Goal: Information Seeking & Learning: Learn about a topic

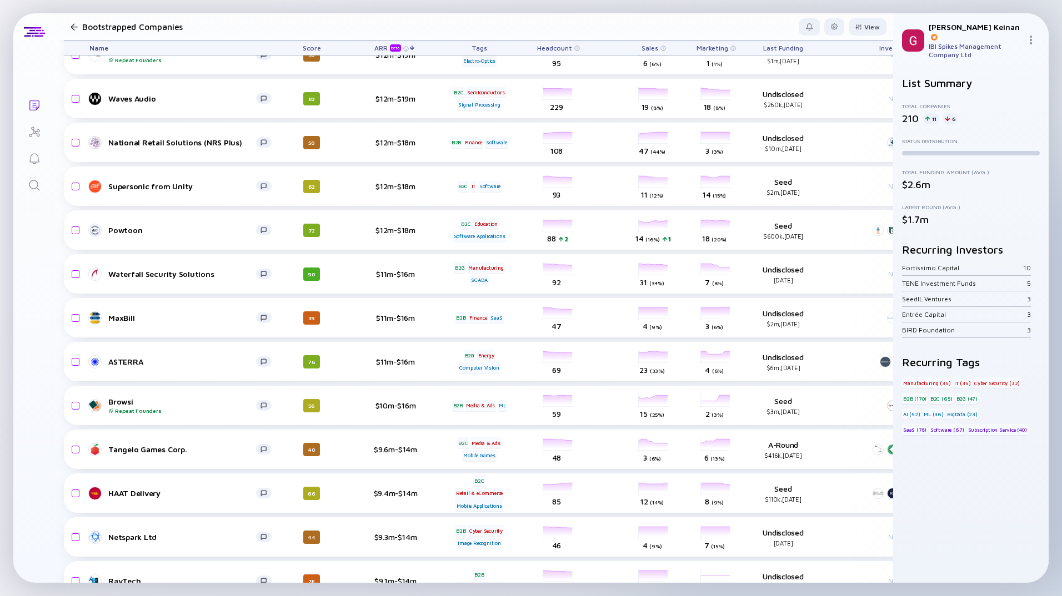
scroll to position [167, 0]
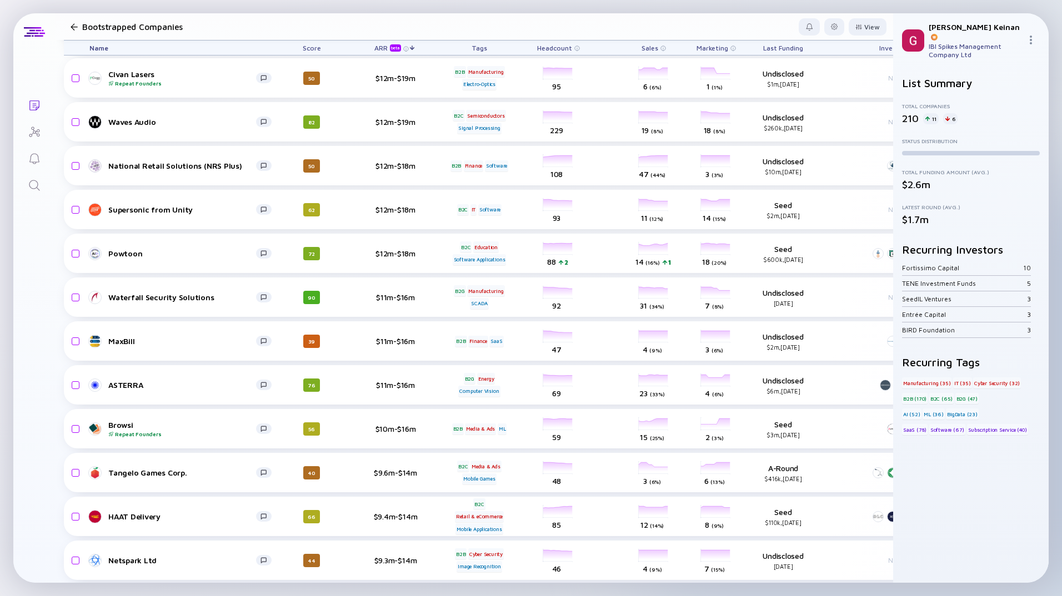
click at [483, 51] on div "Tags" at bounding box center [479, 48] width 62 height 14
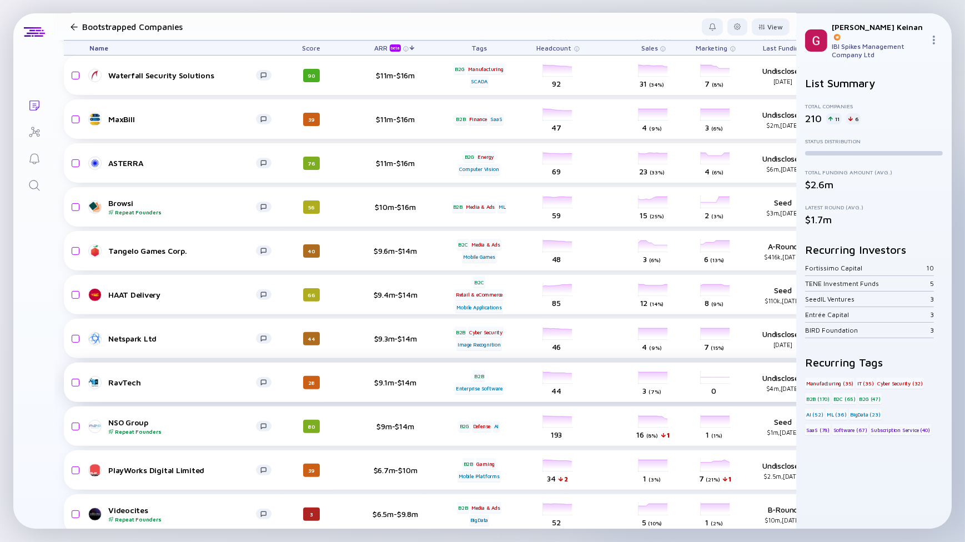
scroll to position [389, 0]
click at [190, 384] on div "RavTech" at bounding box center [182, 382] width 148 height 9
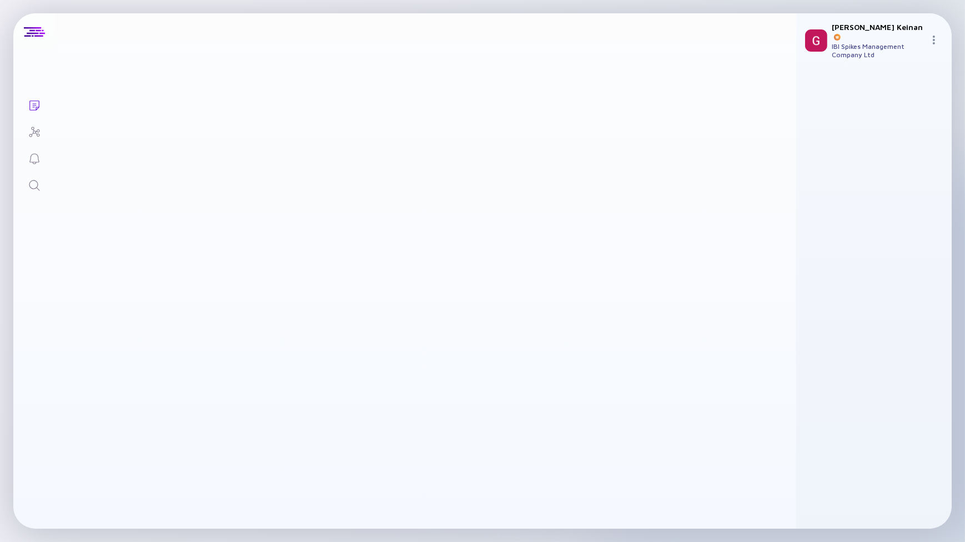
scroll to position [141, 0]
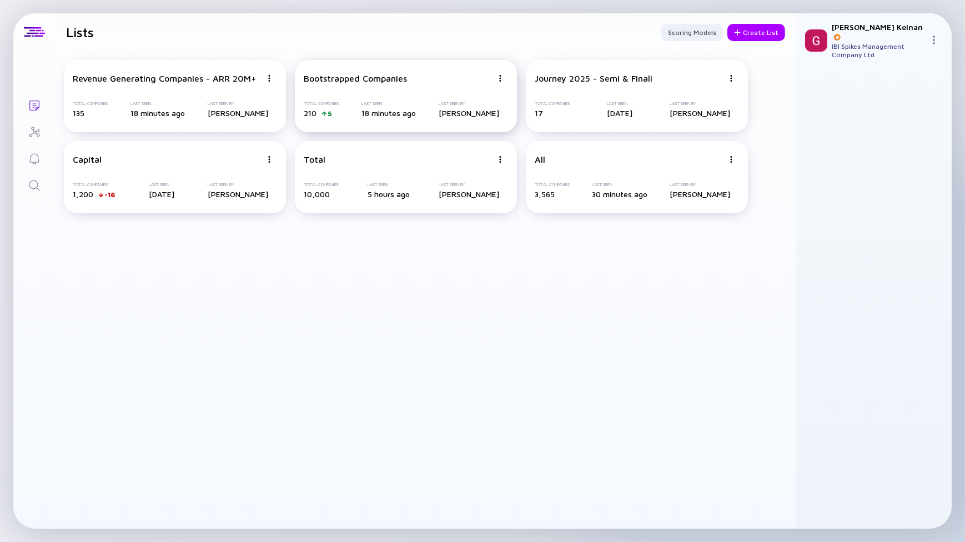
click at [374, 83] on div "Bootstrapped Companies" at bounding box center [355, 78] width 103 height 10
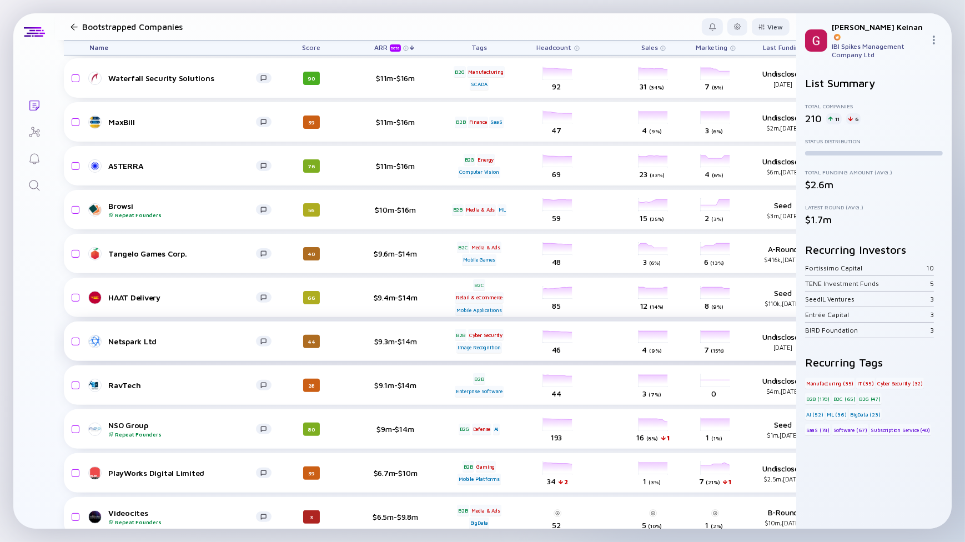
scroll to position [444, 0]
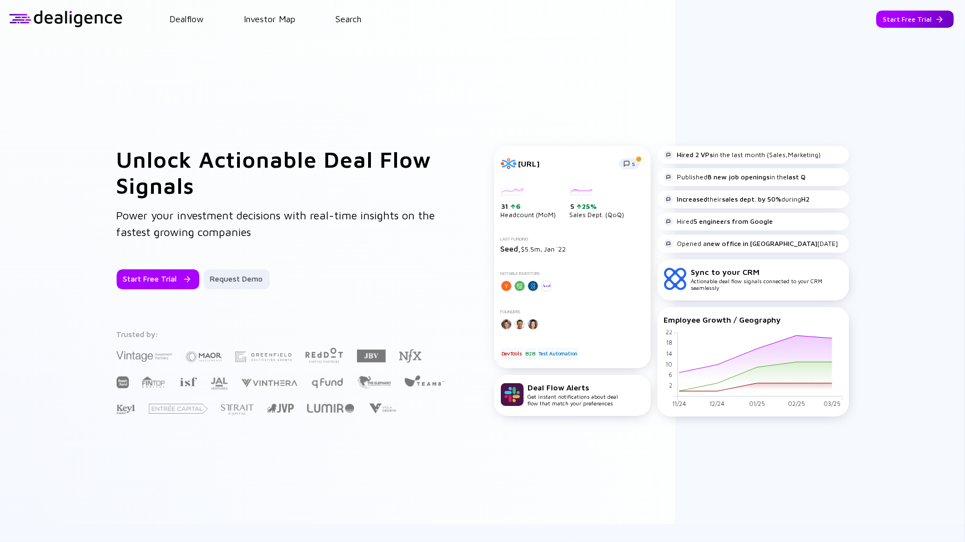
click at [921, 11] on div "Start Free Trial" at bounding box center [915, 19] width 78 height 17
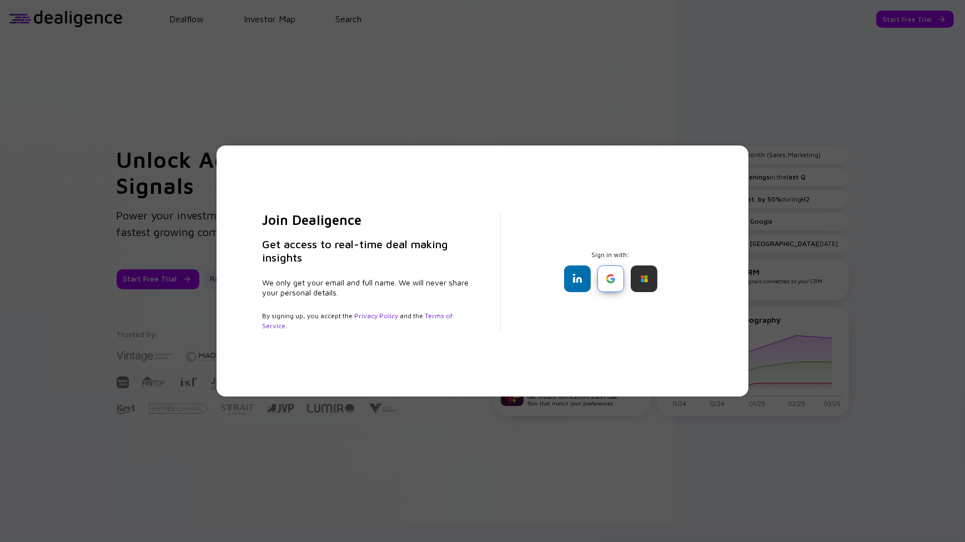
click at [611, 274] on div at bounding box center [611, 278] width 27 height 27
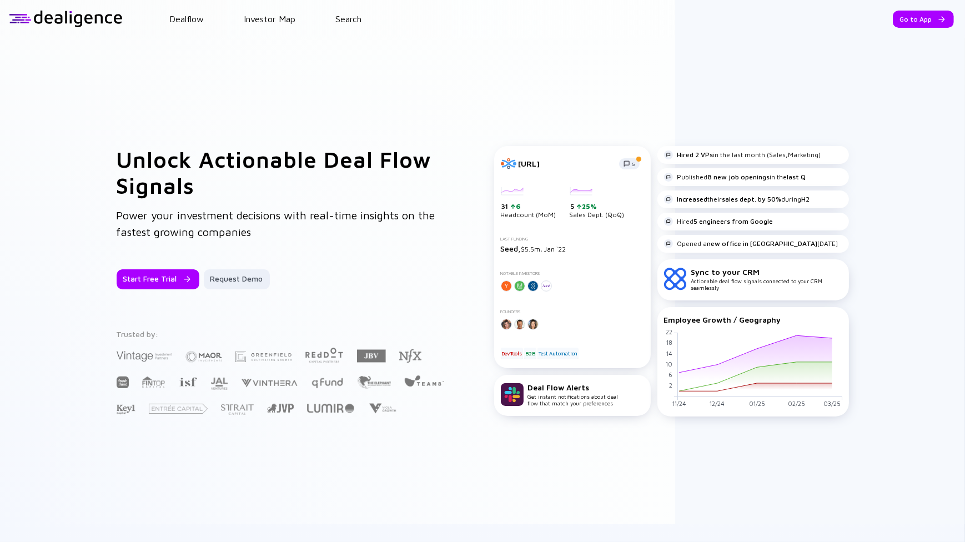
click at [72, 31] on header "Dealflow Investor Map Search Go to App Dealflow Investor Map Go to App" at bounding box center [482, 19] width 965 height 38
click at [73, 7] on header "Dealflow Investor Map Search Go to App Dealflow Investor Map Go to App" at bounding box center [482, 19] width 965 height 38
click at [72, 22] on div at bounding box center [66, 19] width 114 height 17
click at [81, 13] on div at bounding box center [66, 19] width 114 height 17
click at [896, 17] on div "Go to App" at bounding box center [923, 19] width 61 height 17
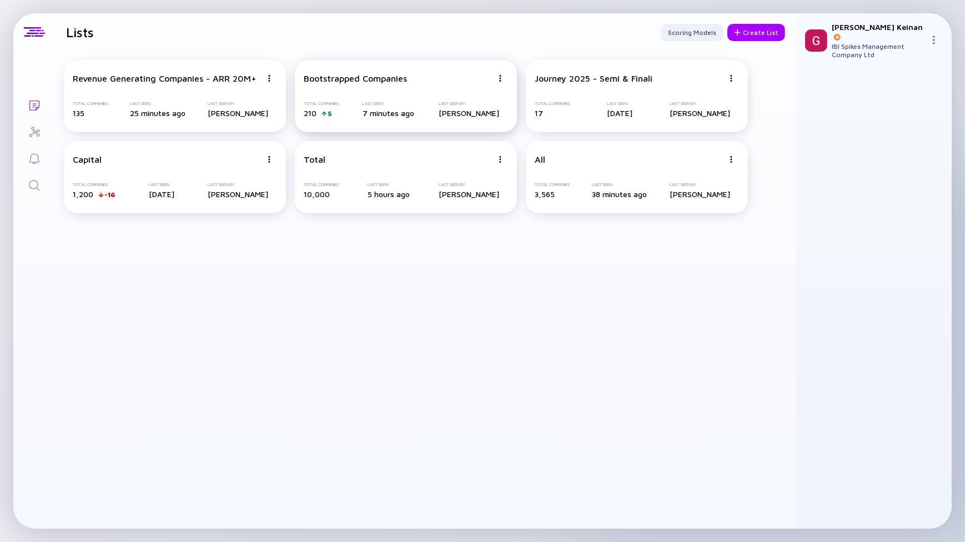
click at [417, 81] on div "Bootstrapped Companies" at bounding box center [398, 78] width 189 height 10
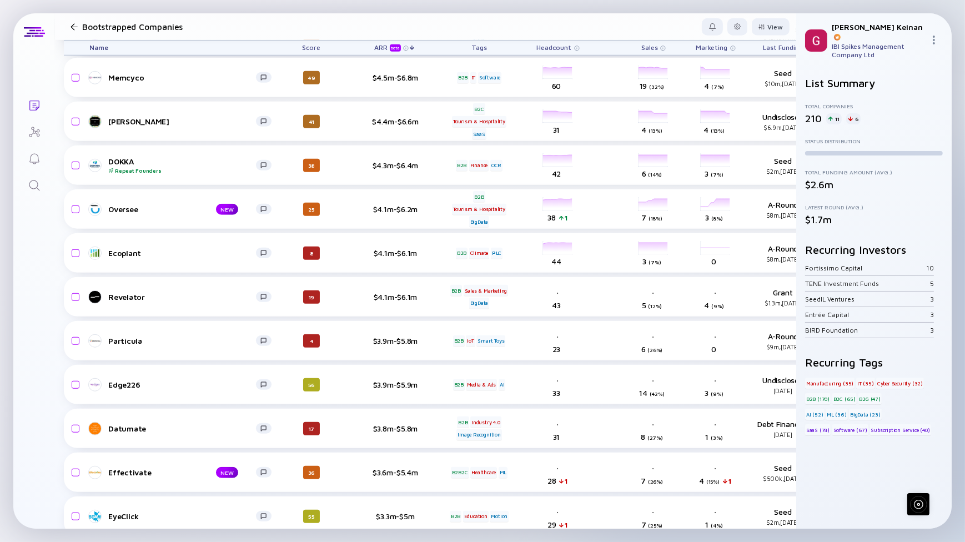
scroll to position [1132, 0]
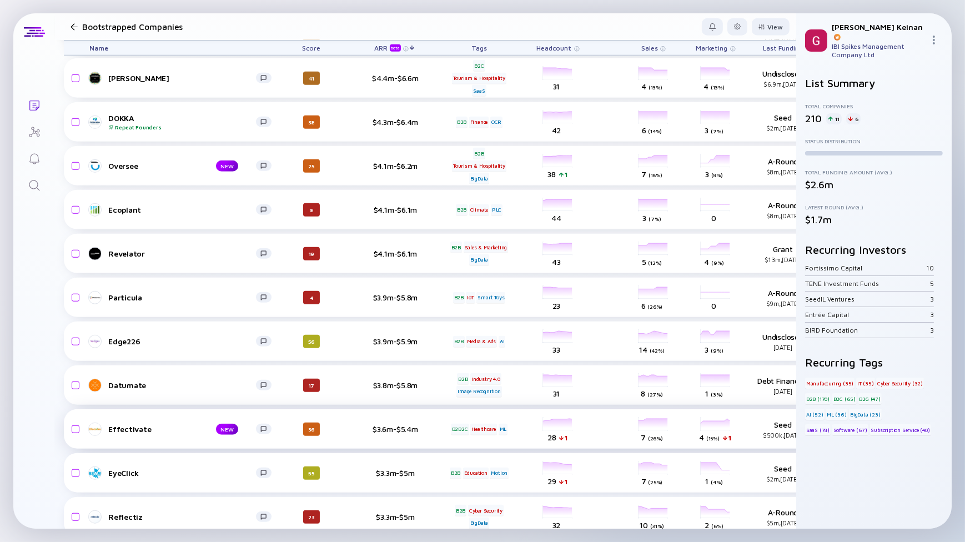
click at [132, 431] on div "Effectivate" at bounding box center [153, 428] width 90 height 9
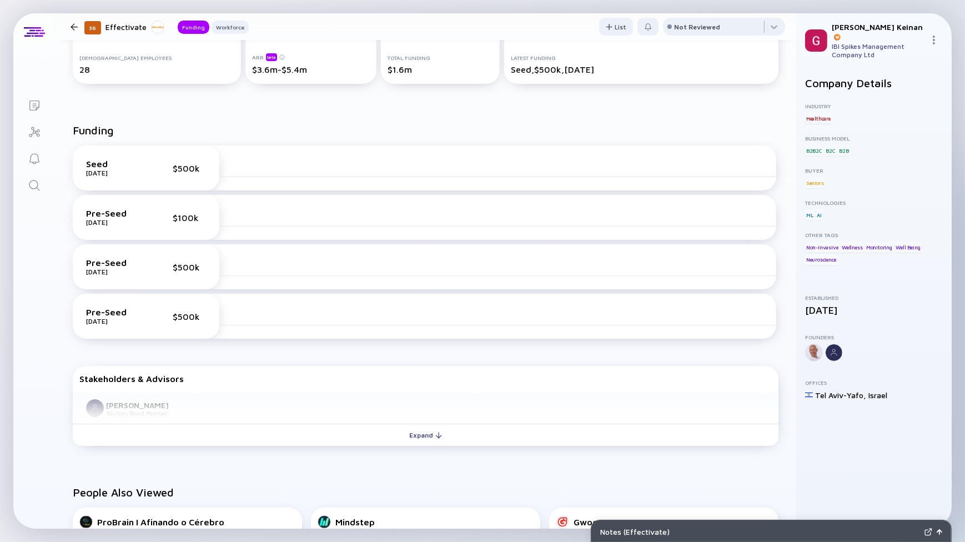
scroll to position [252, 0]
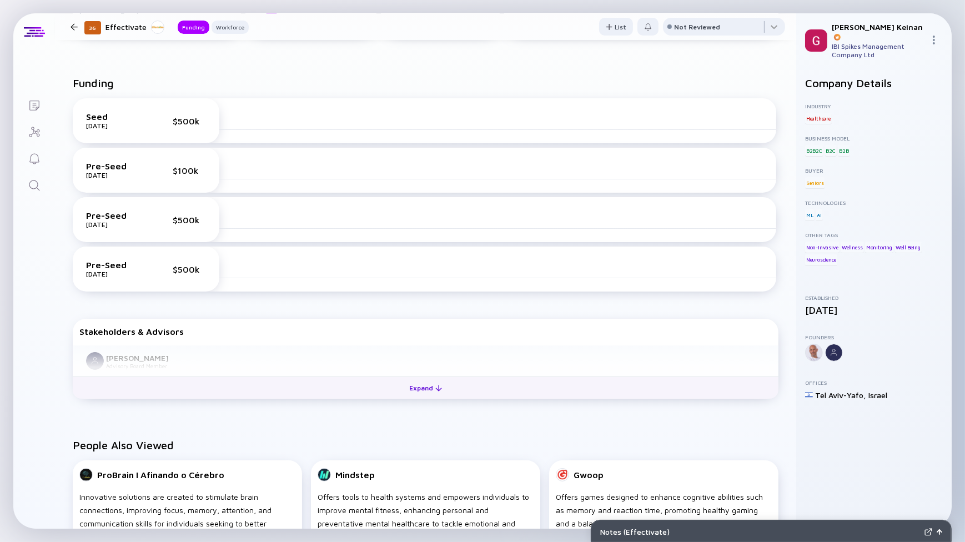
click at [422, 384] on div "Expand" at bounding box center [426, 387] width 46 height 17
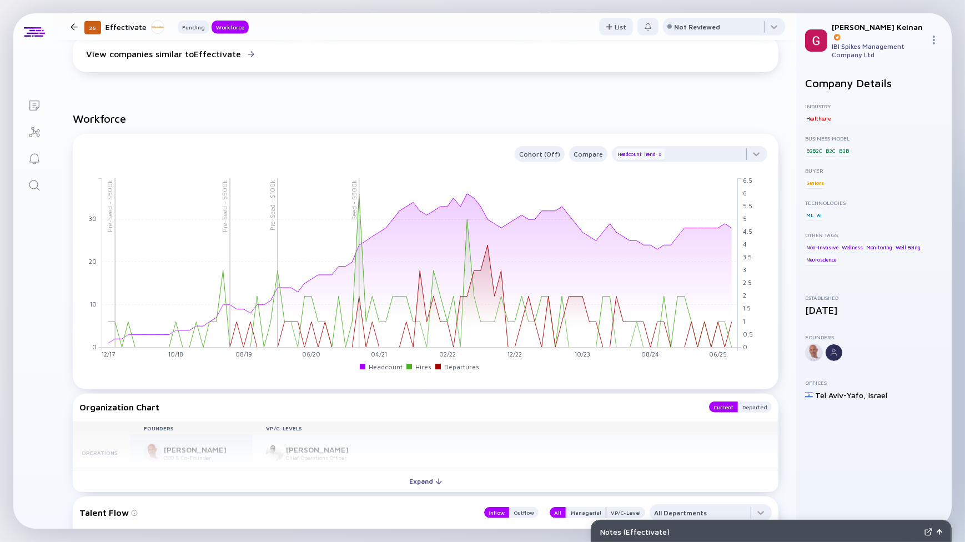
scroll to position [895, 0]
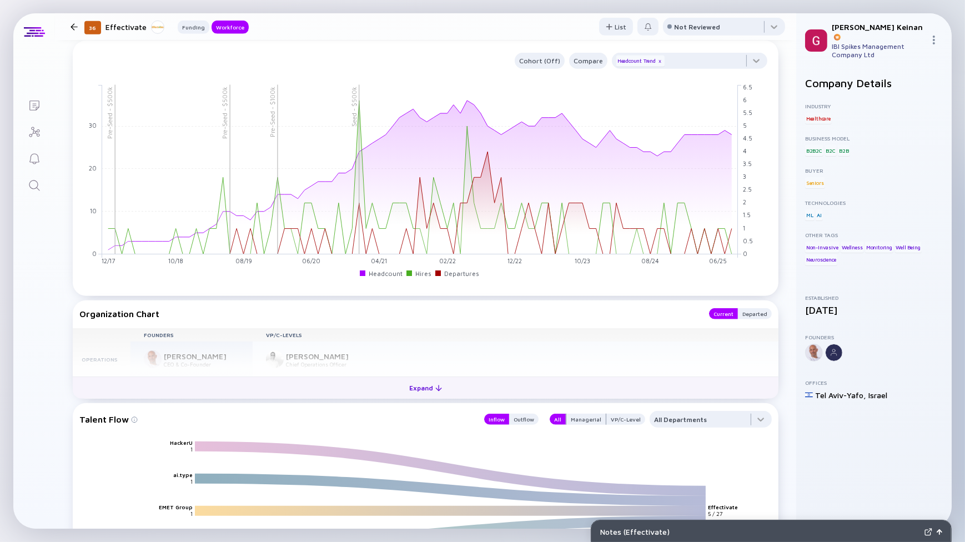
click at [319, 384] on button "Expand" at bounding box center [426, 388] width 706 height 22
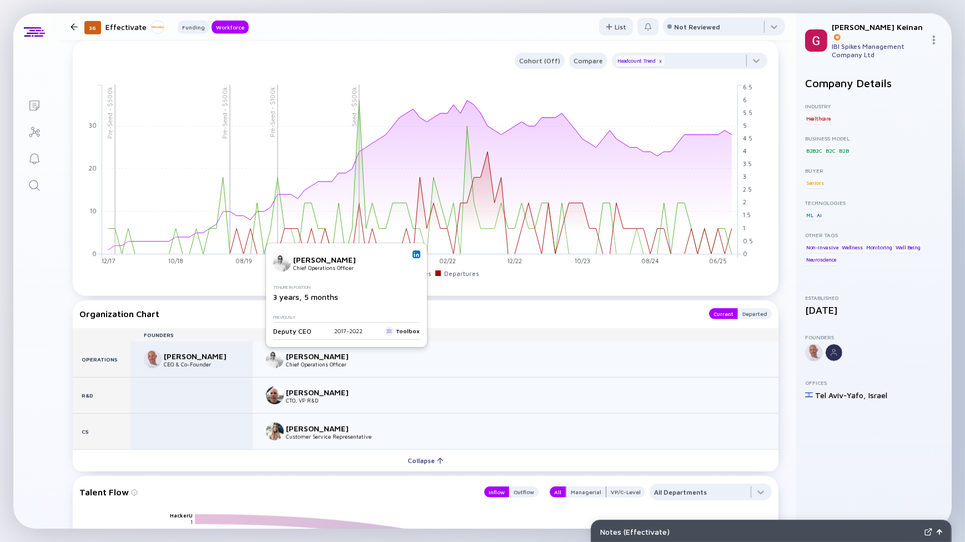
click at [411, 253] on div "Liron Schechter Chief Operations Officer Tenure in Position 3 years, 5 months P…" at bounding box center [347, 295] width 148 height 88
click at [416, 255] on img at bounding box center [417, 255] width 6 height 6
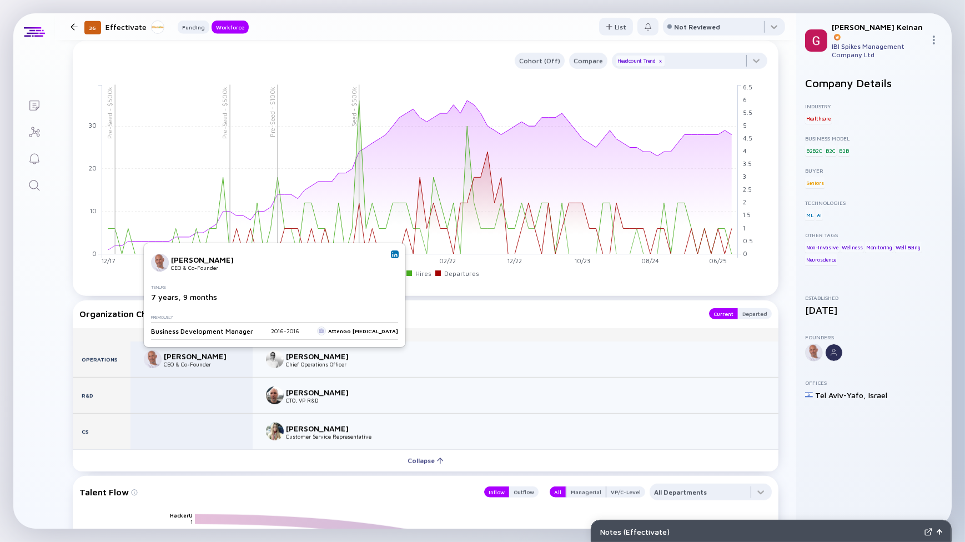
click at [190, 362] on div "CEO & Co-Founder" at bounding box center [200, 364] width 73 height 7
click at [391, 258] on link at bounding box center [395, 254] width 8 height 8
